Goal: Obtain resource: Download file/media

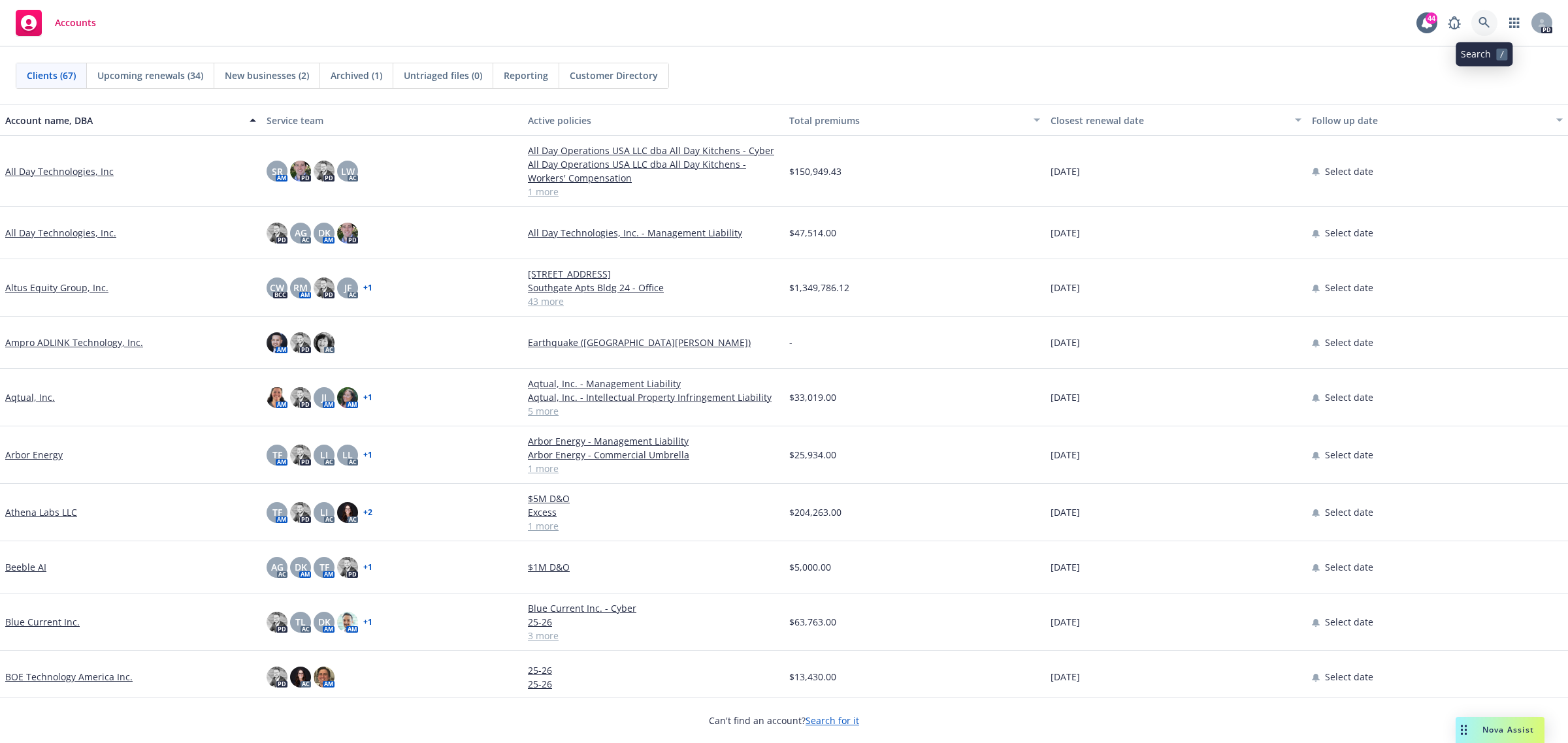
click at [1490, 22] on link at bounding box center [1484, 23] width 26 height 26
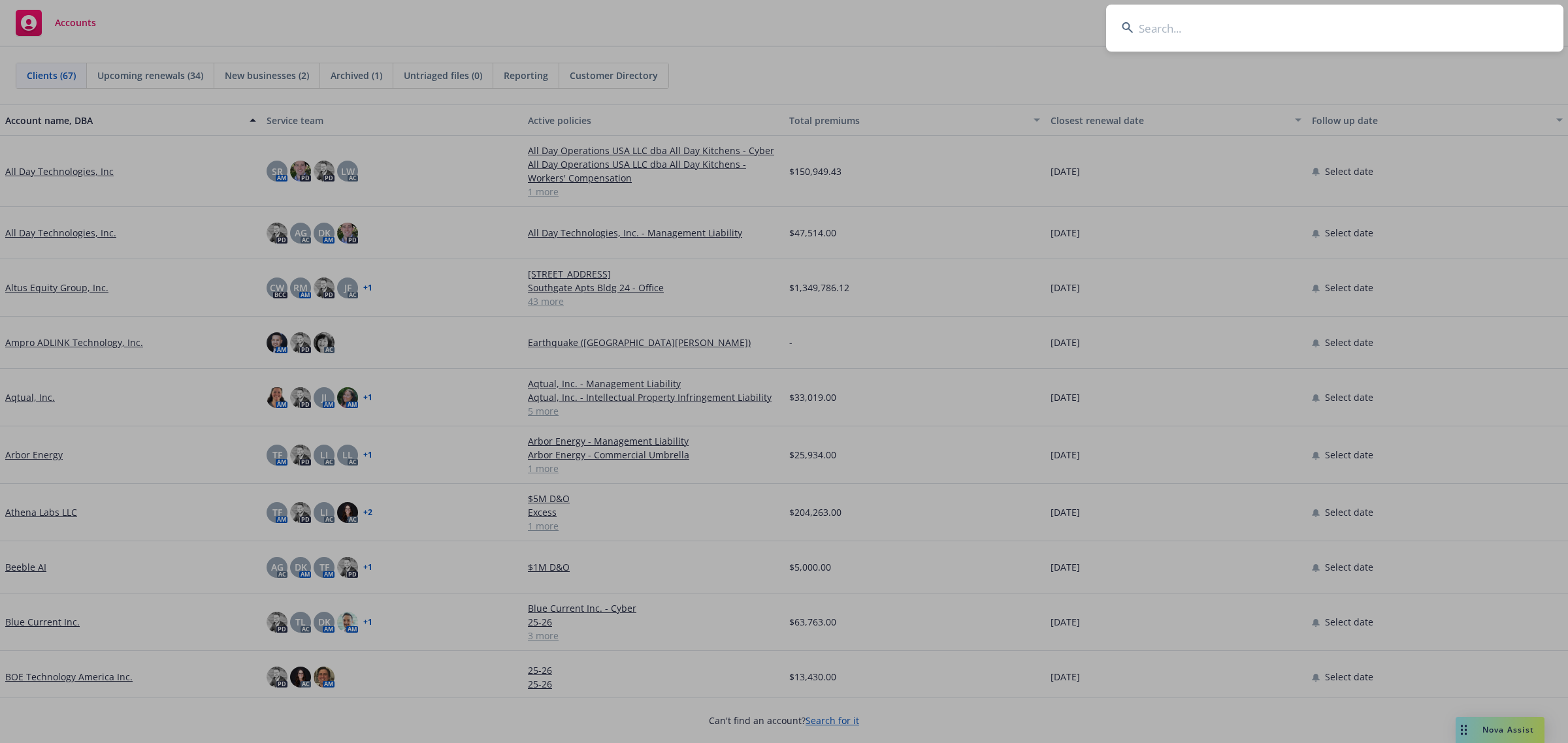
click at [1402, 28] on input at bounding box center [1335, 28] width 457 height 47
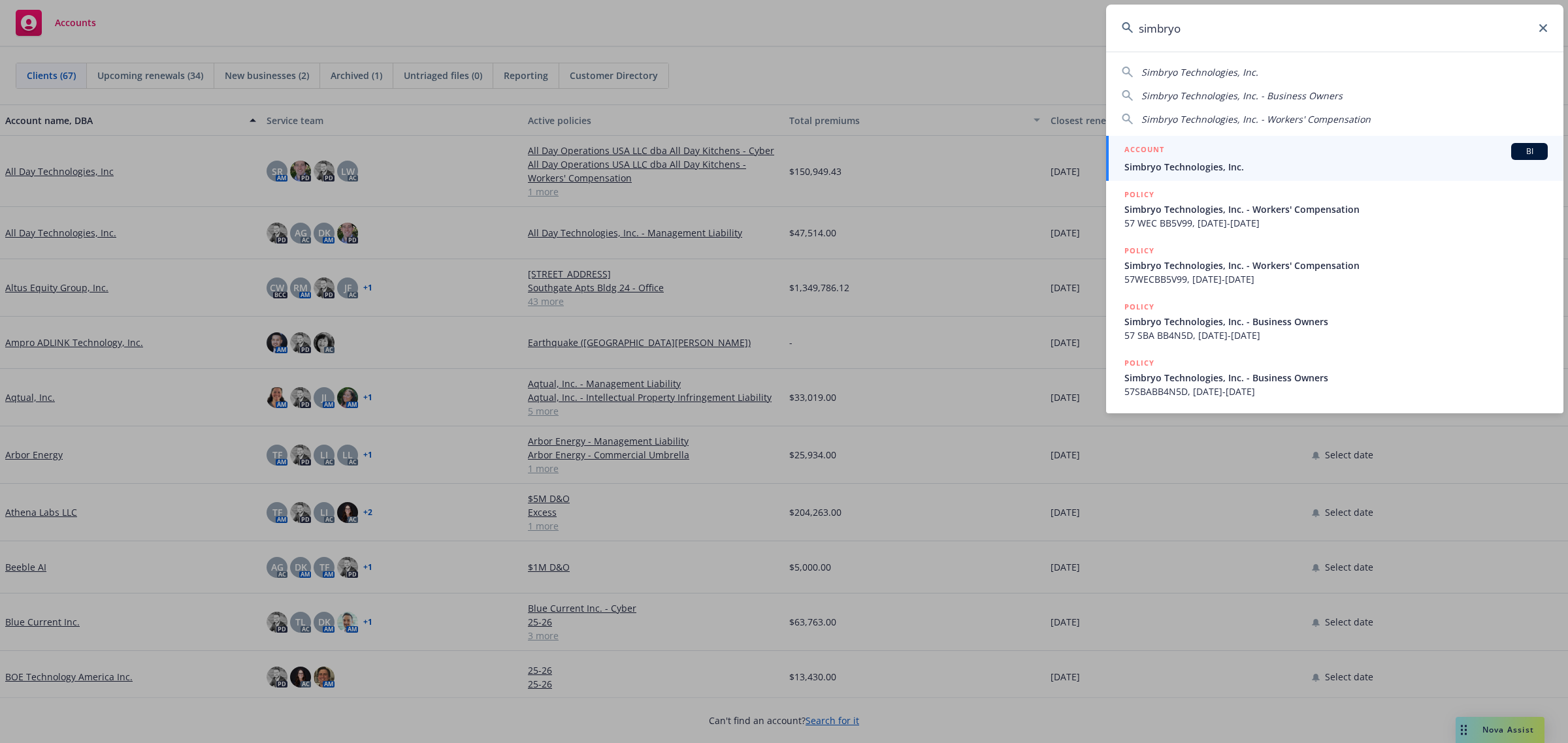
type input "simbryo"
click at [1193, 164] on span "Simbryo Technologies, Inc." at bounding box center [1336, 167] width 423 height 14
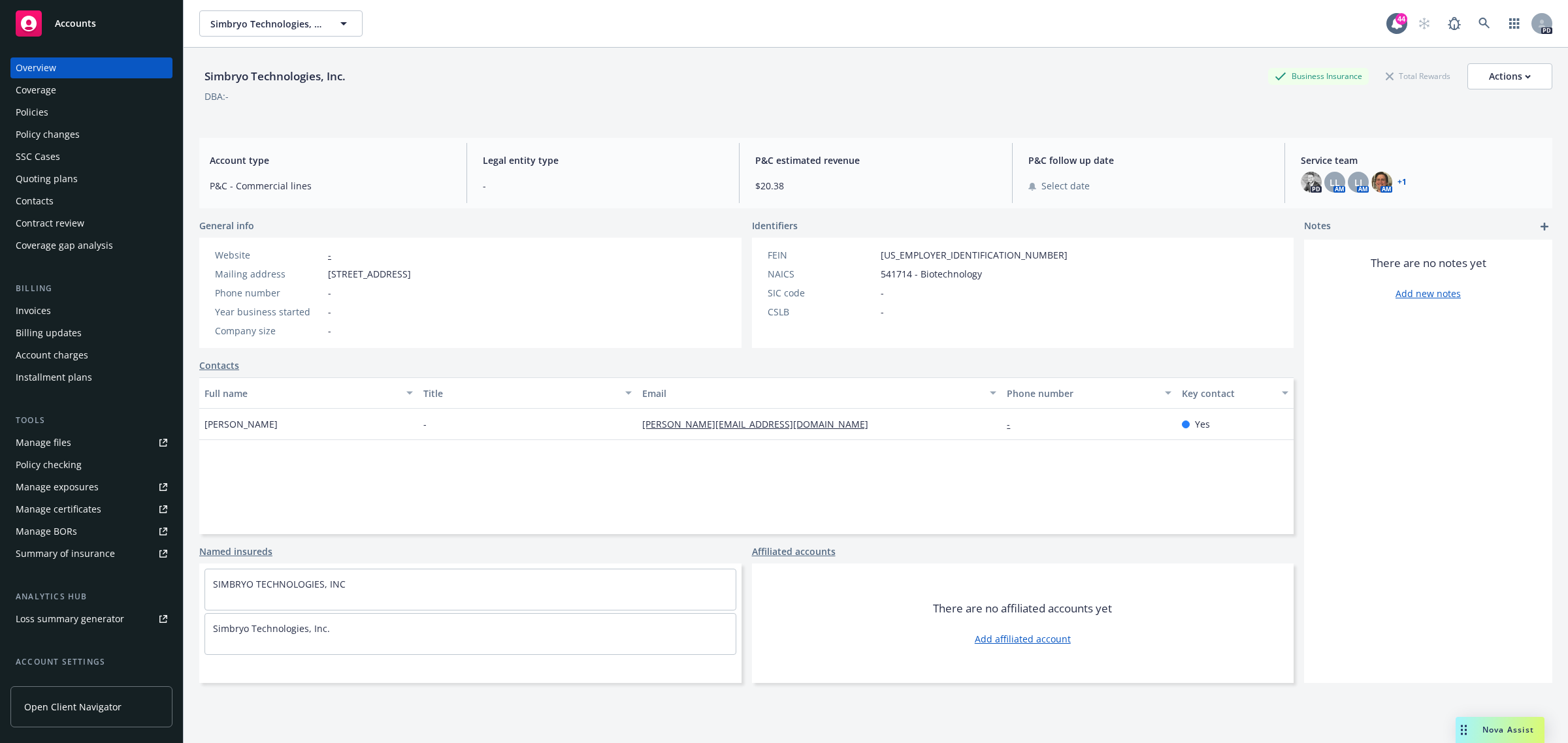
click at [50, 117] on div "Policies" at bounding box center [92, 112] width 152 height 21
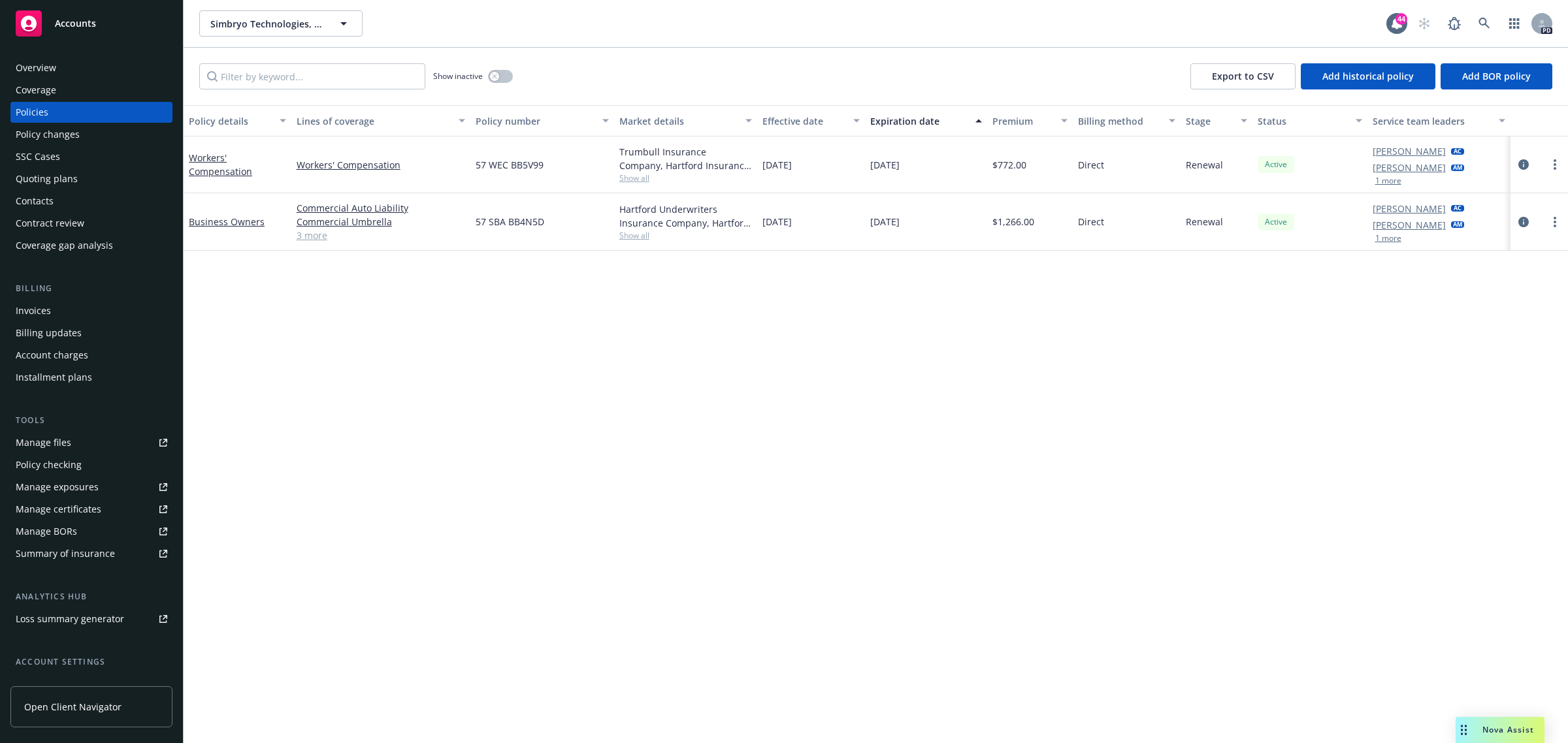
click at [307, 236] on link "3 more" at bounding box center [380, 235] width 169 height 14
click at [319, 241] on link "3 more" at bounding box center [380, 235] width 169 height 14
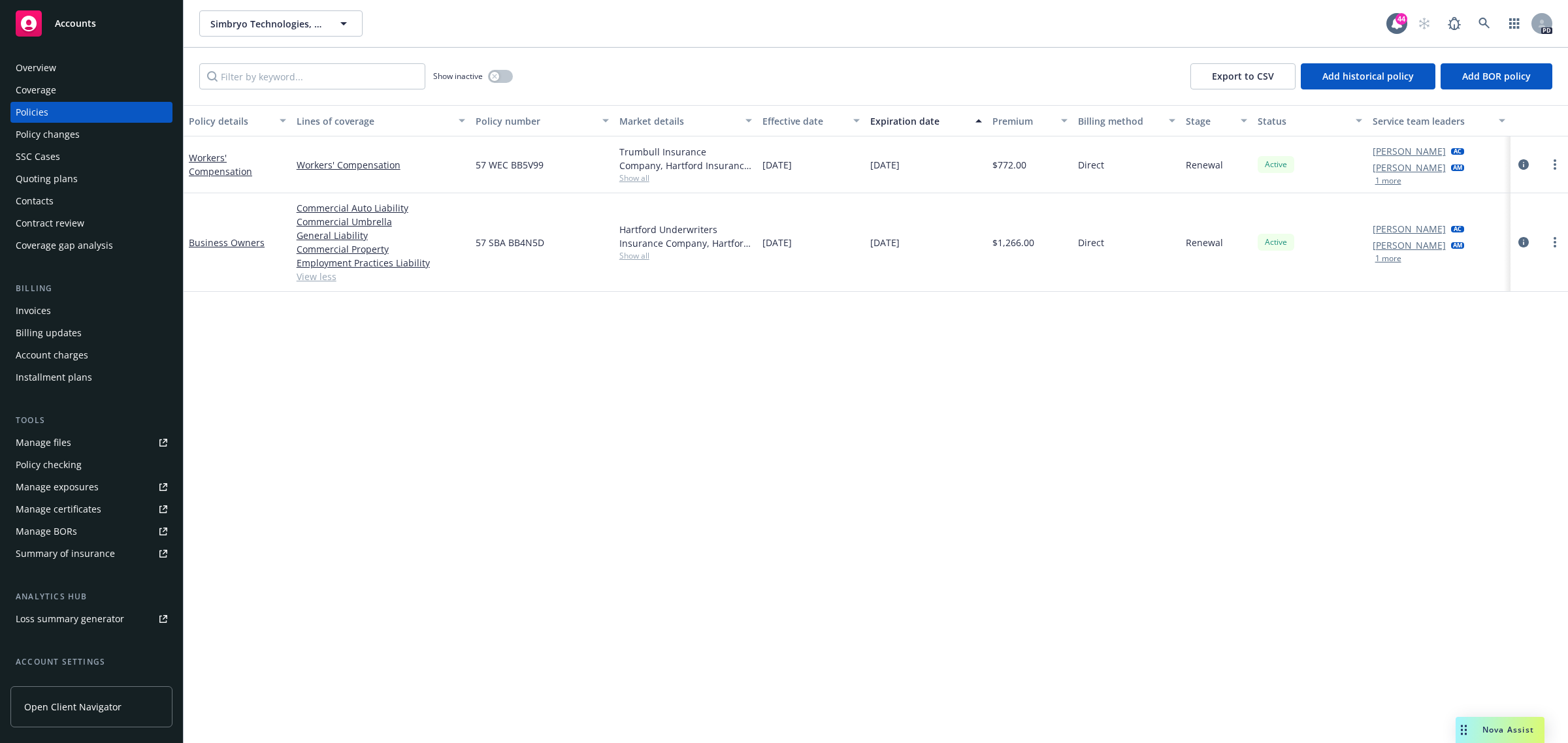
click at [689, 379] on div "Policy details Lines of coverage Policy number Market details Effective date Ex…" at bounding box center [876, 424] width 1384 height 638
click at [725, 36] on div "Simbryo Technologies, Inc. Simbryo Technologies, Inc." at bounding box center [793, 23] width 1187 height 26
click at [1545, 245] on div at bounding box center [1538, 242] width 47 height 16
click at [1553, 245] on icon "more" at bounding box center [1554, 242] width 3 height 10
click at [710, 350] on div "Policy details Lines of coverage Policy number Market details Effective date Ex…" at bounding box center [876, 424] width 1384 height 638
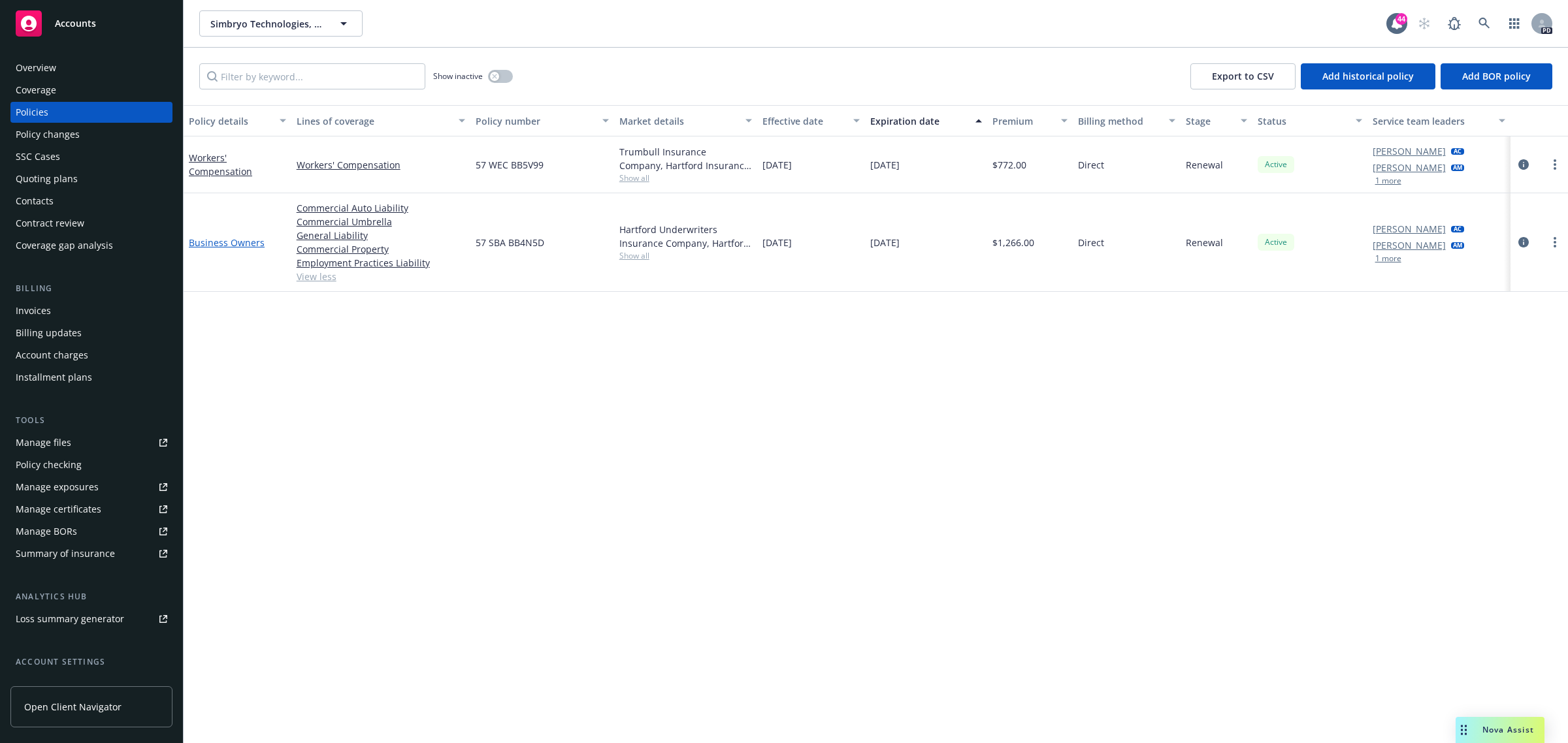
click at [216, 245] on link "Business Owners" at bounding box center [226, 242] width 76 height 12
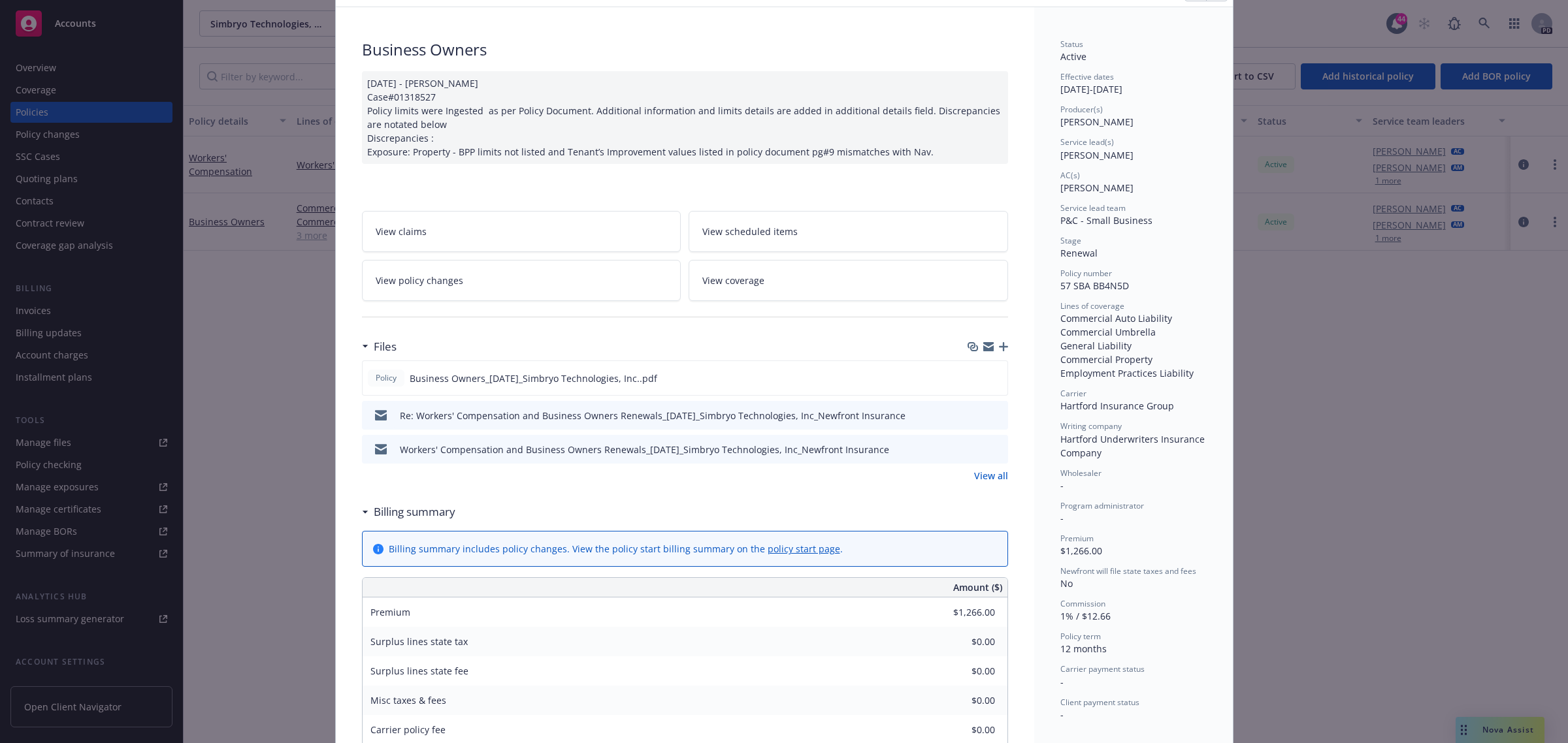
scroll to position [164, 0]
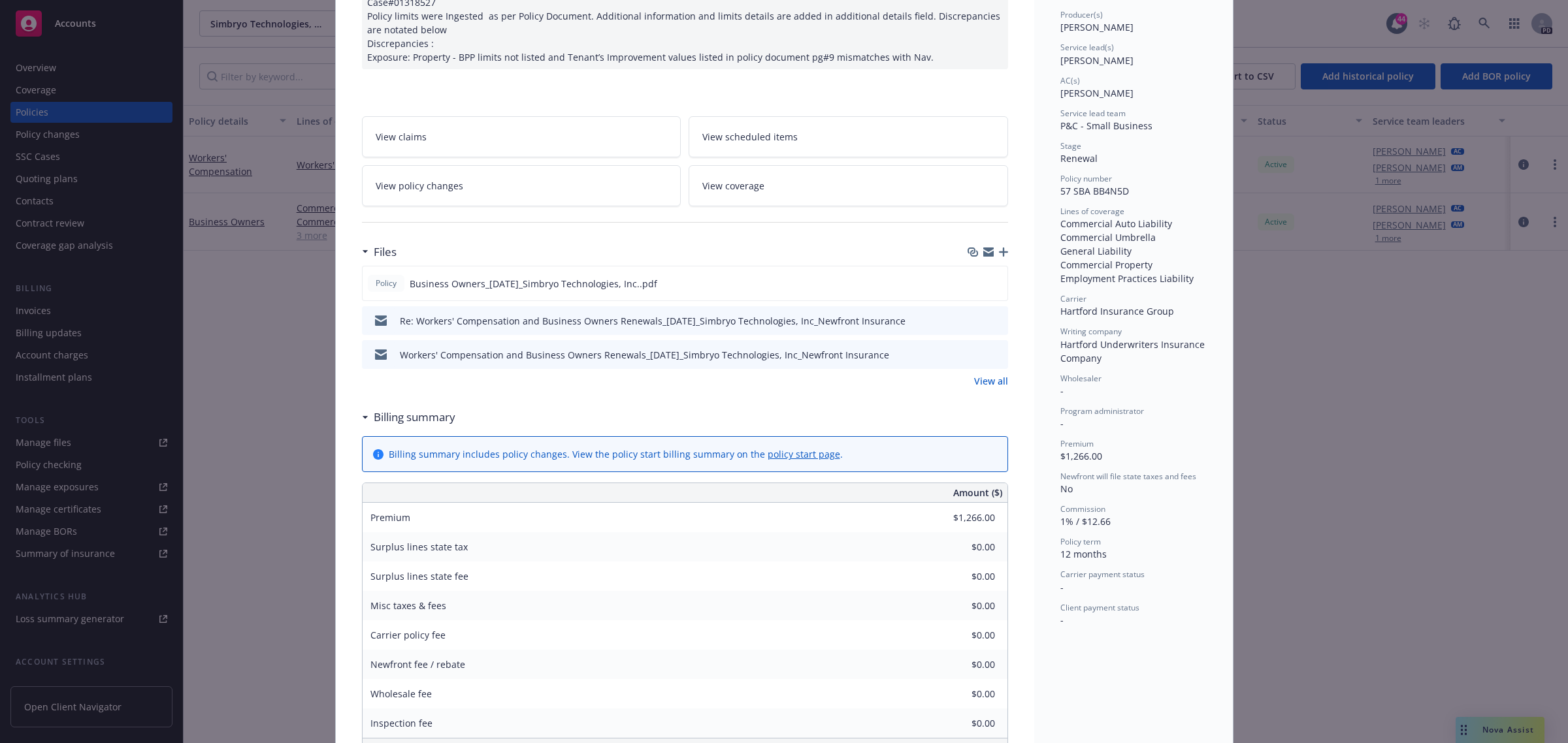
click at [984, 382] on link "View all" at bounding box center [990, 381] width 34 height 14
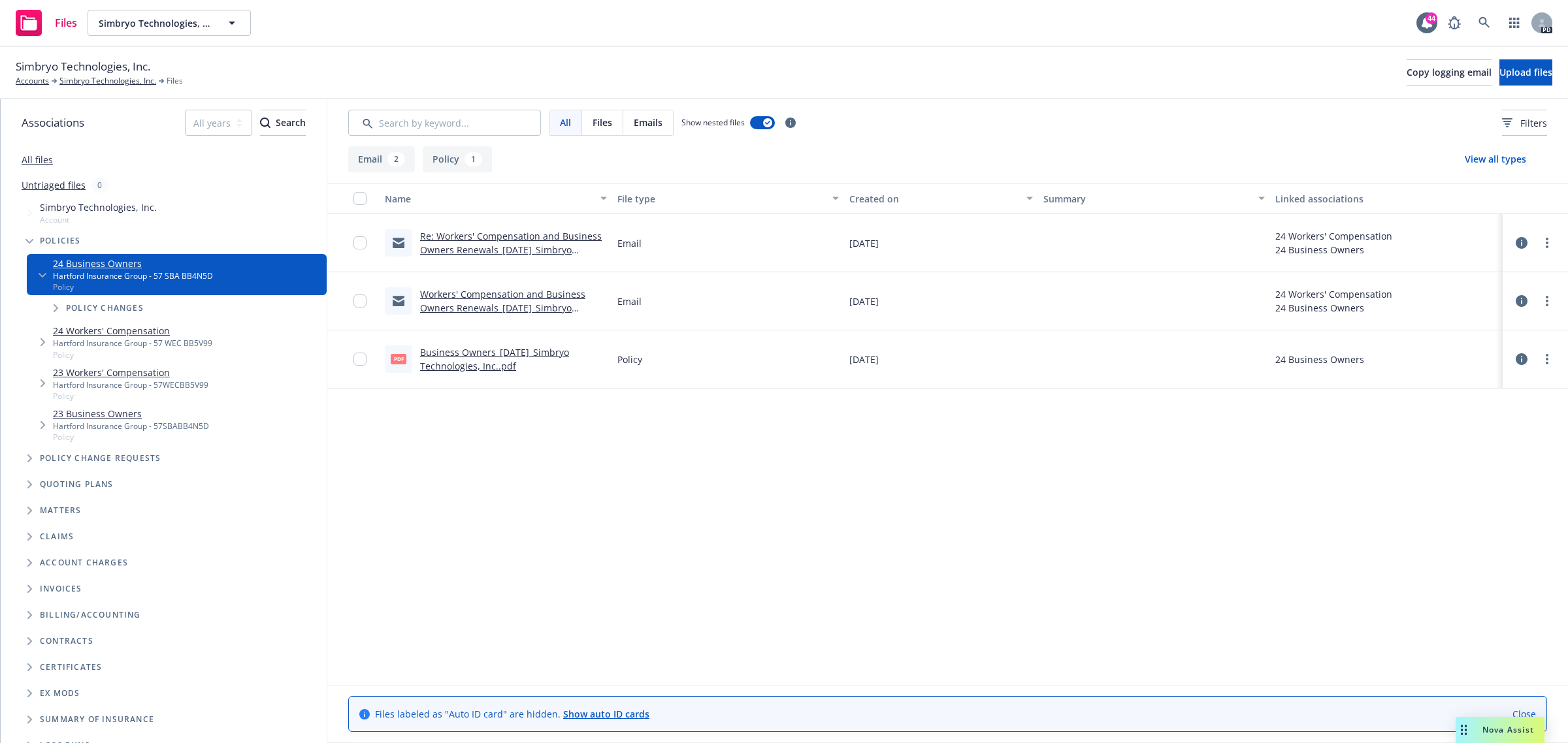
click at [442, 372] on div "Business Owners_[DATE]_Simbryo Technologies, Inc..pdf" at bounding box center [513, 359] width 187 height 28
click at [446, 368] on link "Business Owners_[DATE]_Simbryo Technologies, Inc..pdf" at bounding box center [494, 359] width 149 height 26
